Goal: Information Seeking & Learning: Learn about a topic

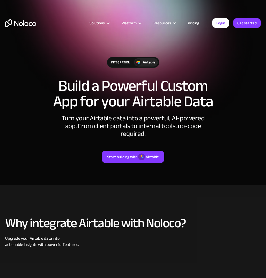
click at [191, 25] on link "Pricing" at bounding box center [193, 23] width 24 height 7
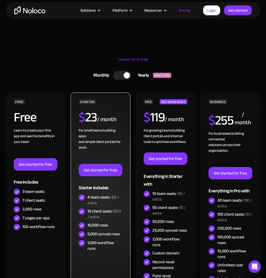
scroll to position [106, 0]
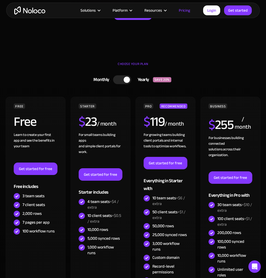
click at [121, 84] on link "Monthly Yearly SAVE 20%" at bounding box center [133, 79] width 128 height 13
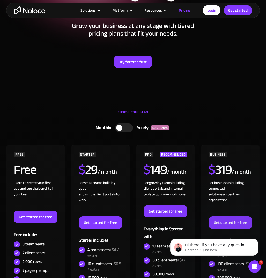
scroll to position [0, 0]
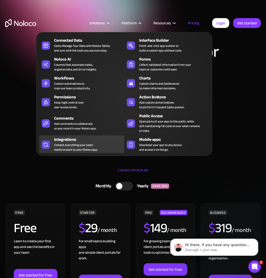
click at [88, 142] on div "Connect everything your team needs to work to your Noloco app." at bounding box center [76, 146] width 44 height 9
